Goal: Task Accomplishment & Management: Use online tool/utility

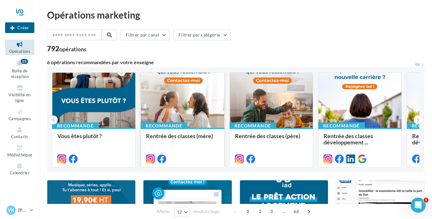
click at [179, 108] on div at bounding box center [182, 101] width 83 height 56
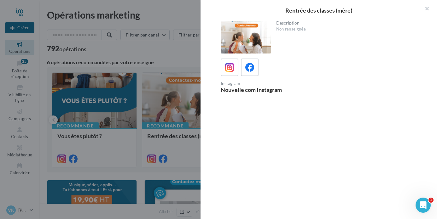
click at [247, 35] on div at bounding box center [246, 37] width 50 height 33
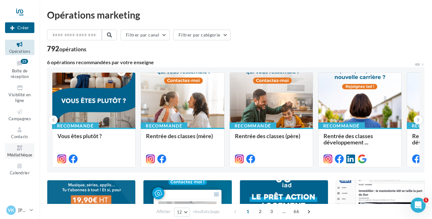
click at [17, 148] on icon at bounding box center [20, 148] width 26 height 7
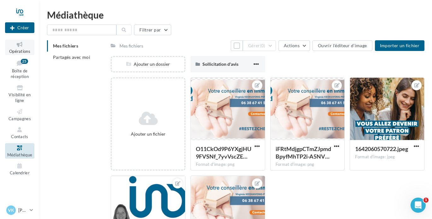
click at [24, 49] on span "Opérations" at bounding box center [19, 51] width 21 height 5
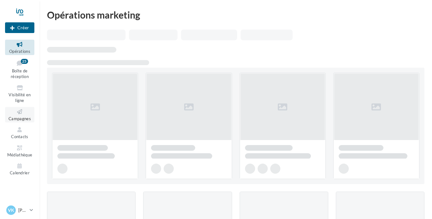
click at [18, 113] on icon at bounding box center [20, 111] width 26 height 7
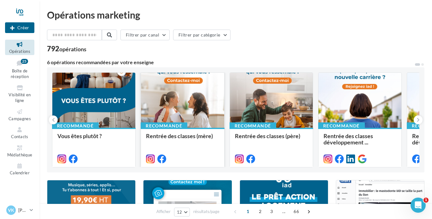
click at [175, 107] on div at bounding box center [182, 101] width 83 height 56
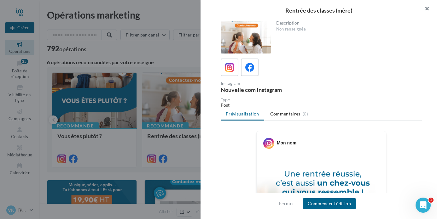
click at [426, 8] on button "button" at bounding box center [423, 9] width 25 height 19
